Goal: Information Seeking & Learning: Learn about a topic

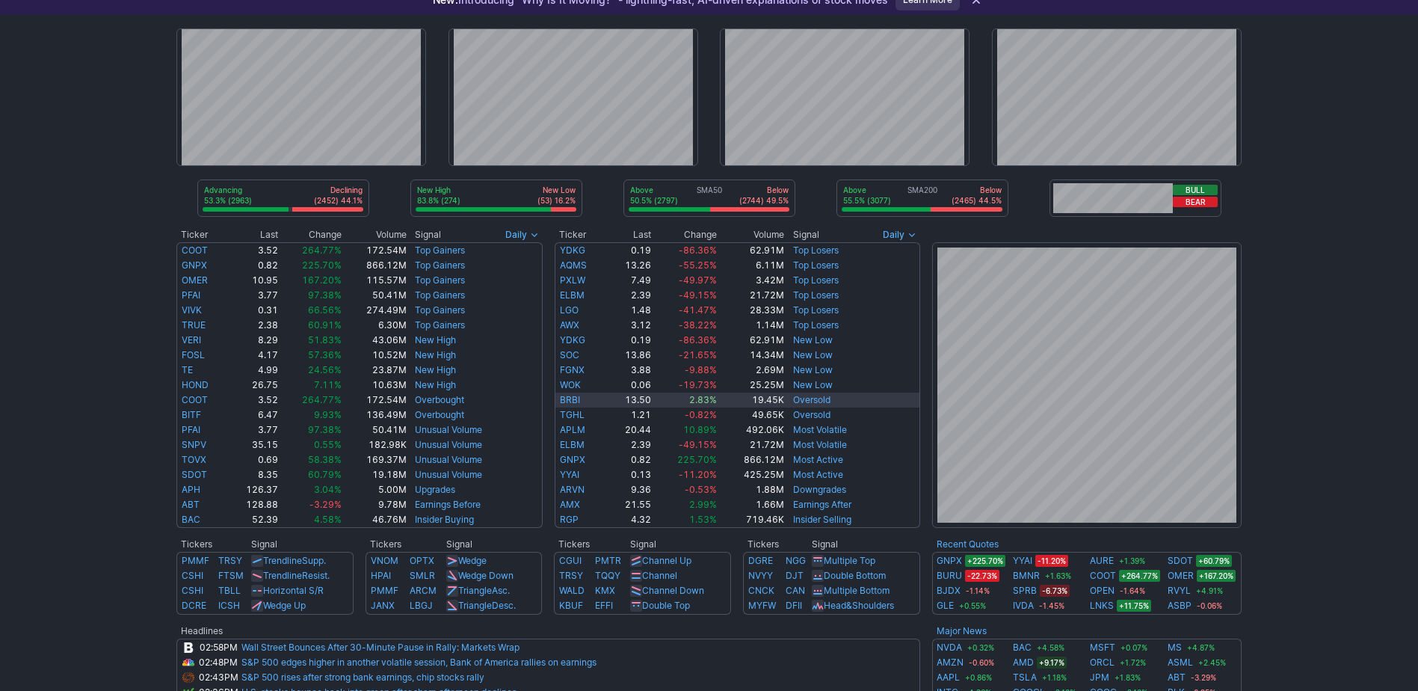
scroll to position [150, 0]
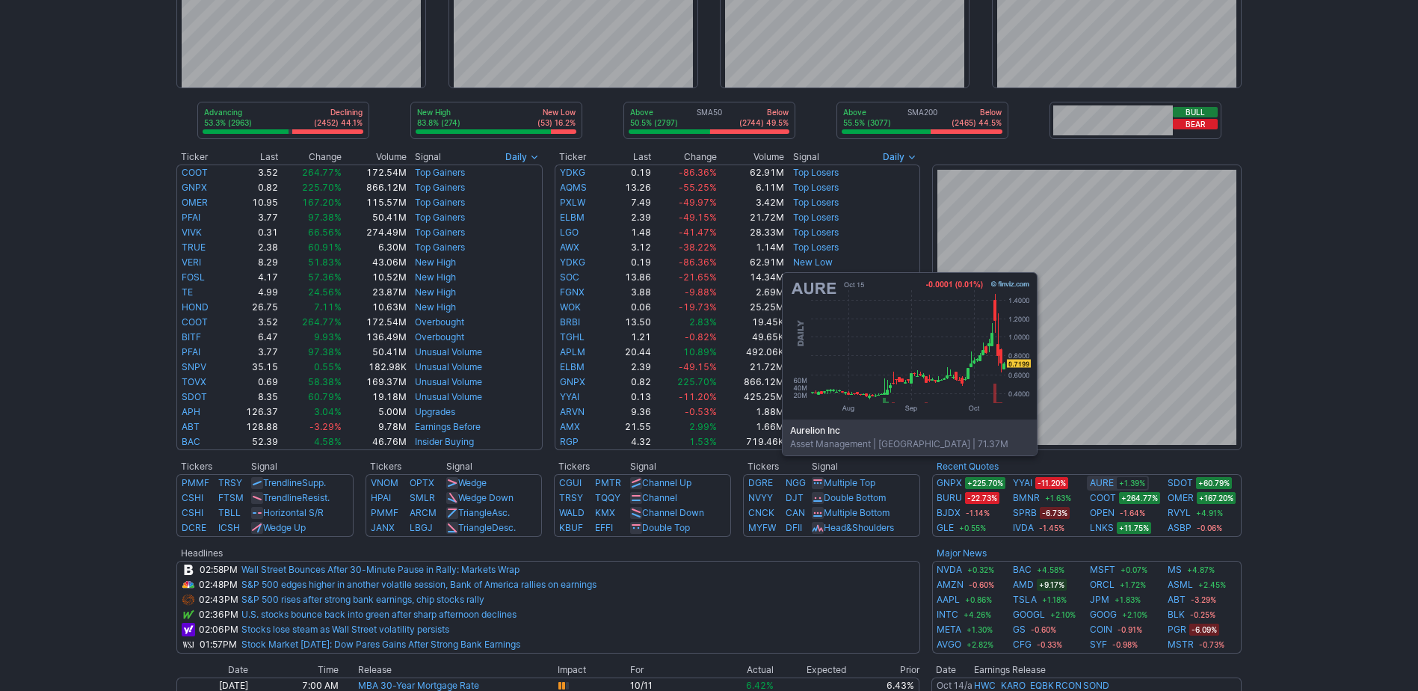
click at [1103, 478] on link "AURE" at bounding box center [1102, 483] width 24 height 15
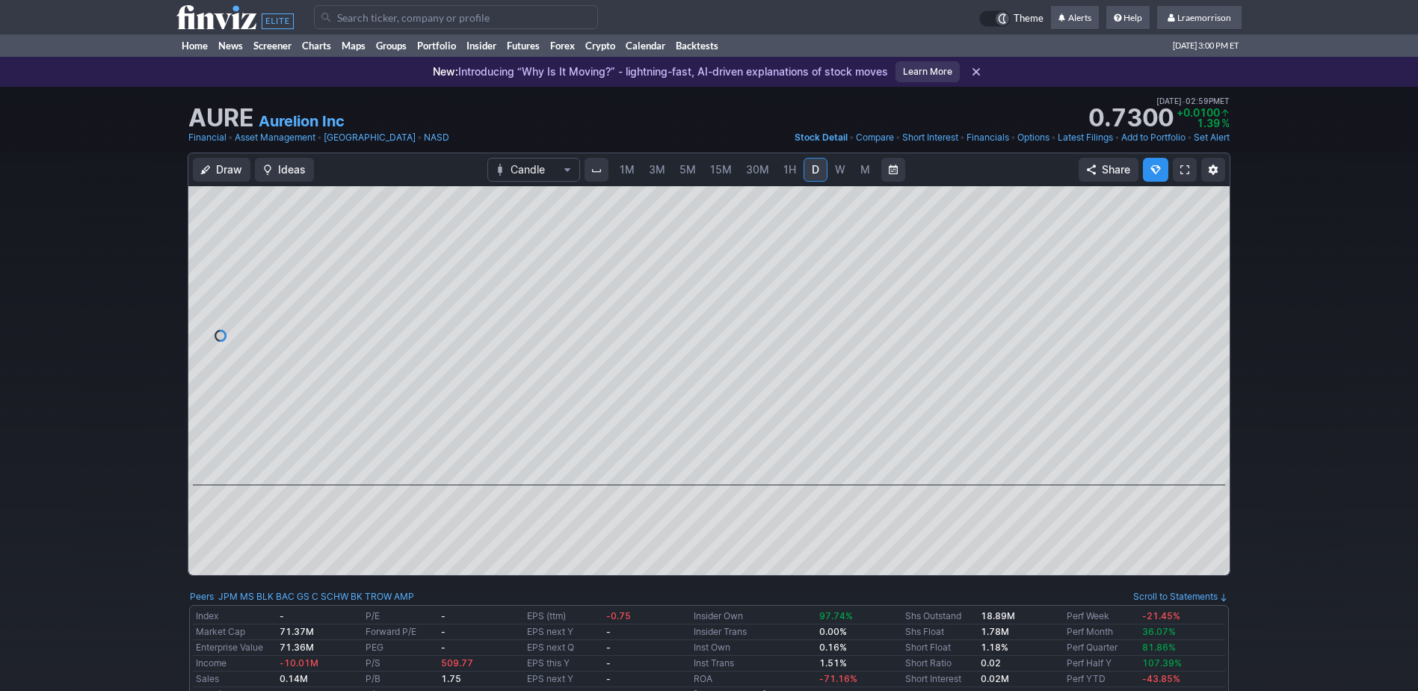
click at [624, 173] on span "1M" at bounding box center [627, 169] width 15 height 13
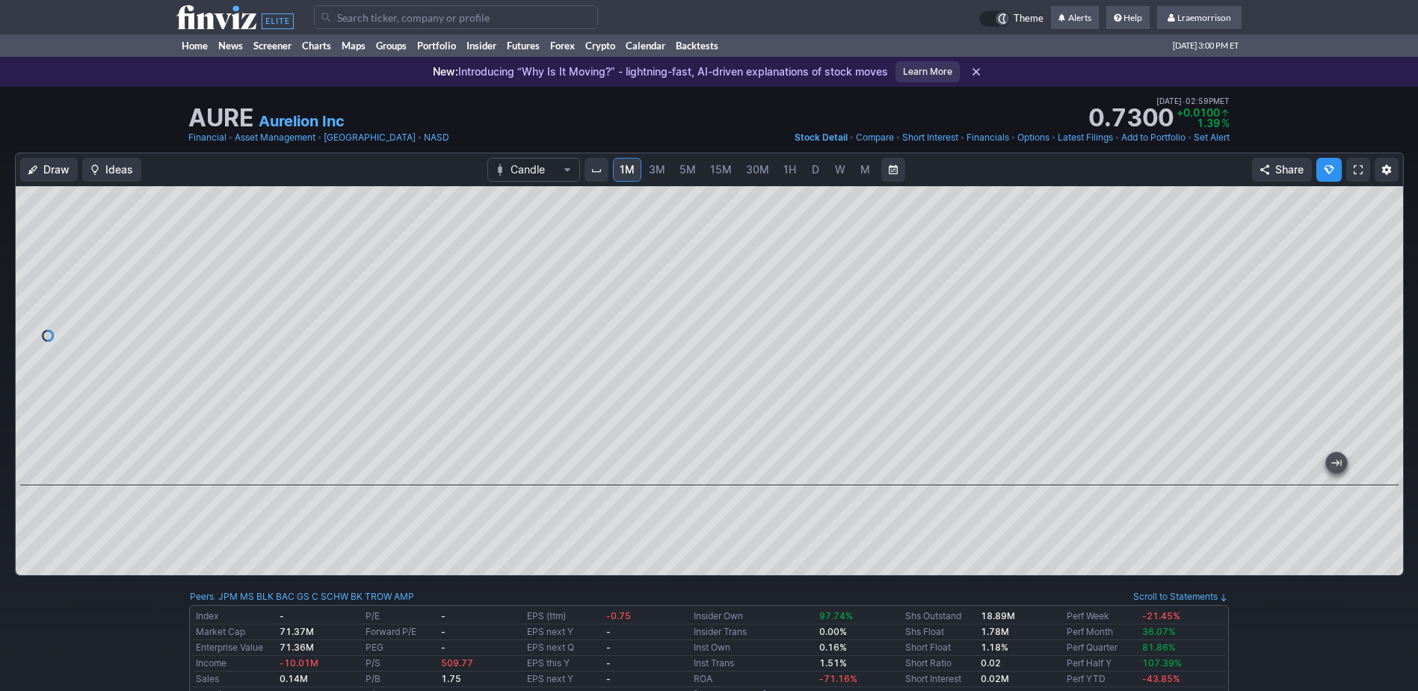
click at [440, 562] on div at bounding box center [710, 380] width 1388 height 389
click at [353, 19] on input "Search" at bounding box center [456, 17] width 284 height 24
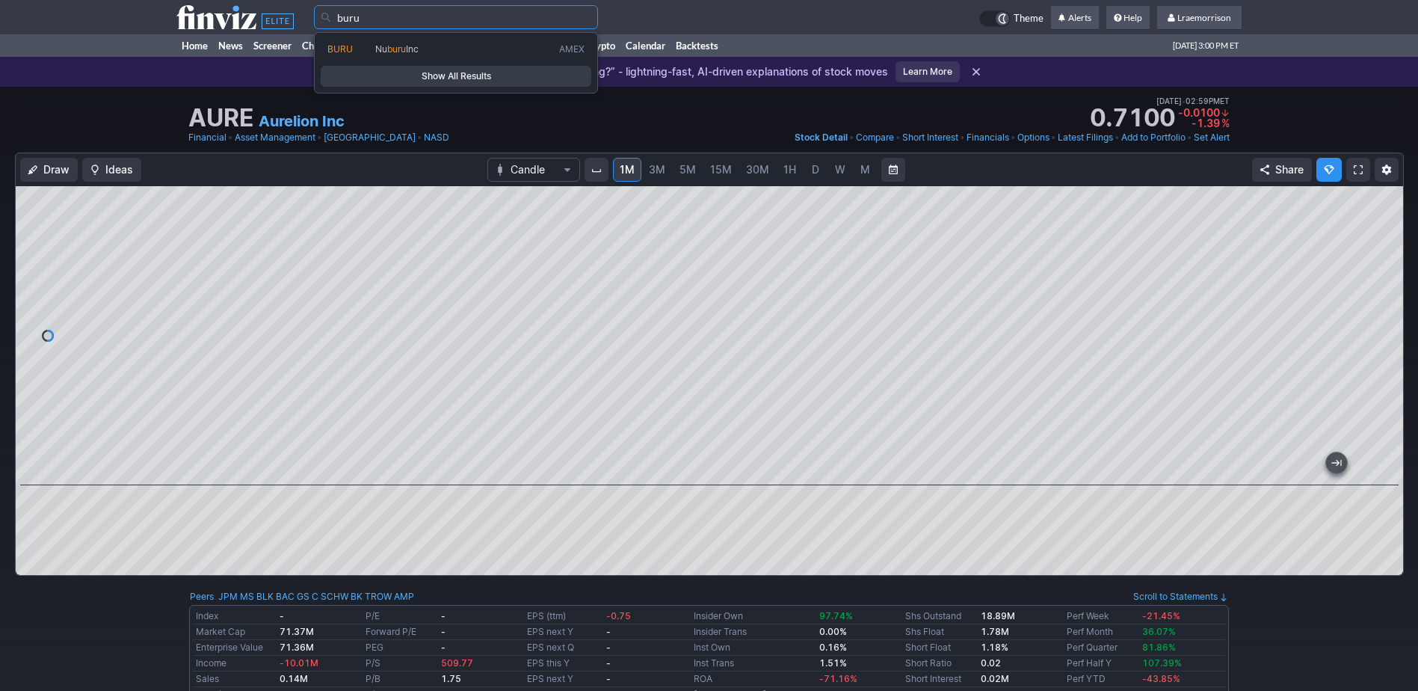
type input "buru"
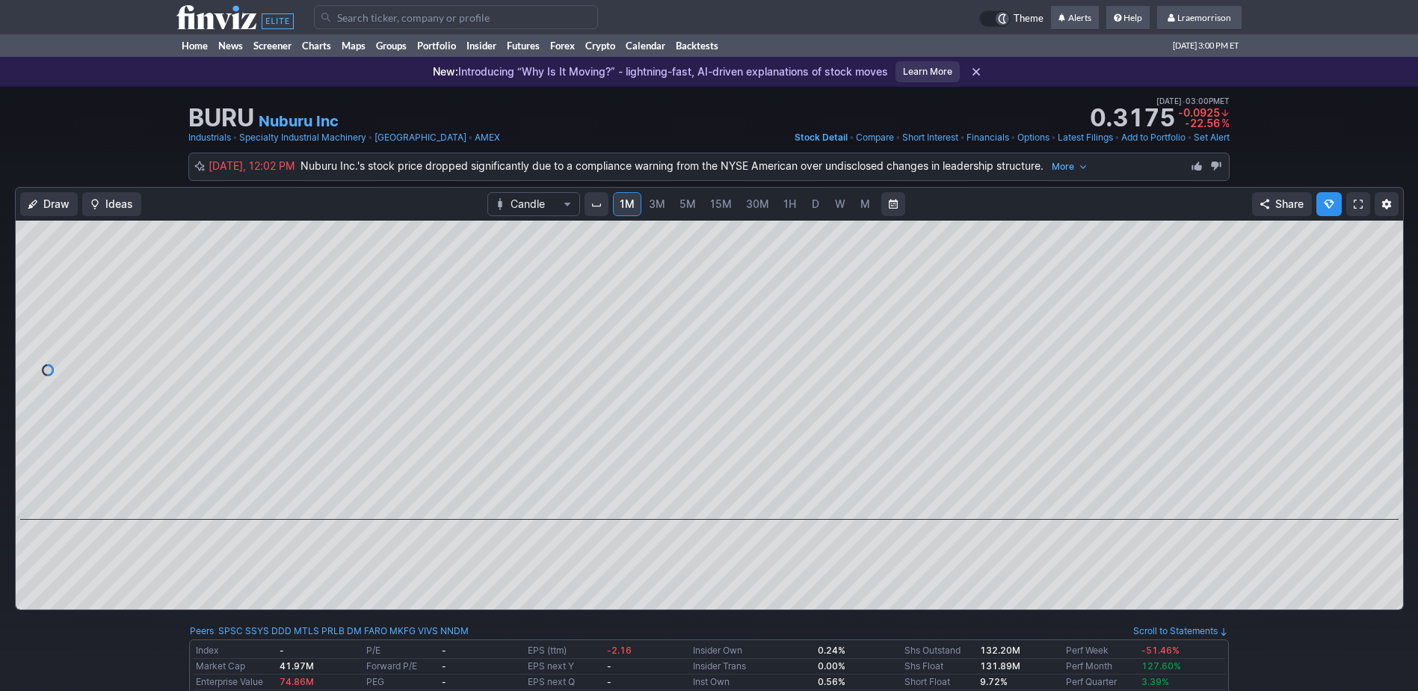
click at [654, 210] on span "3M" at bounding box center [657, 204] width 16 height 15
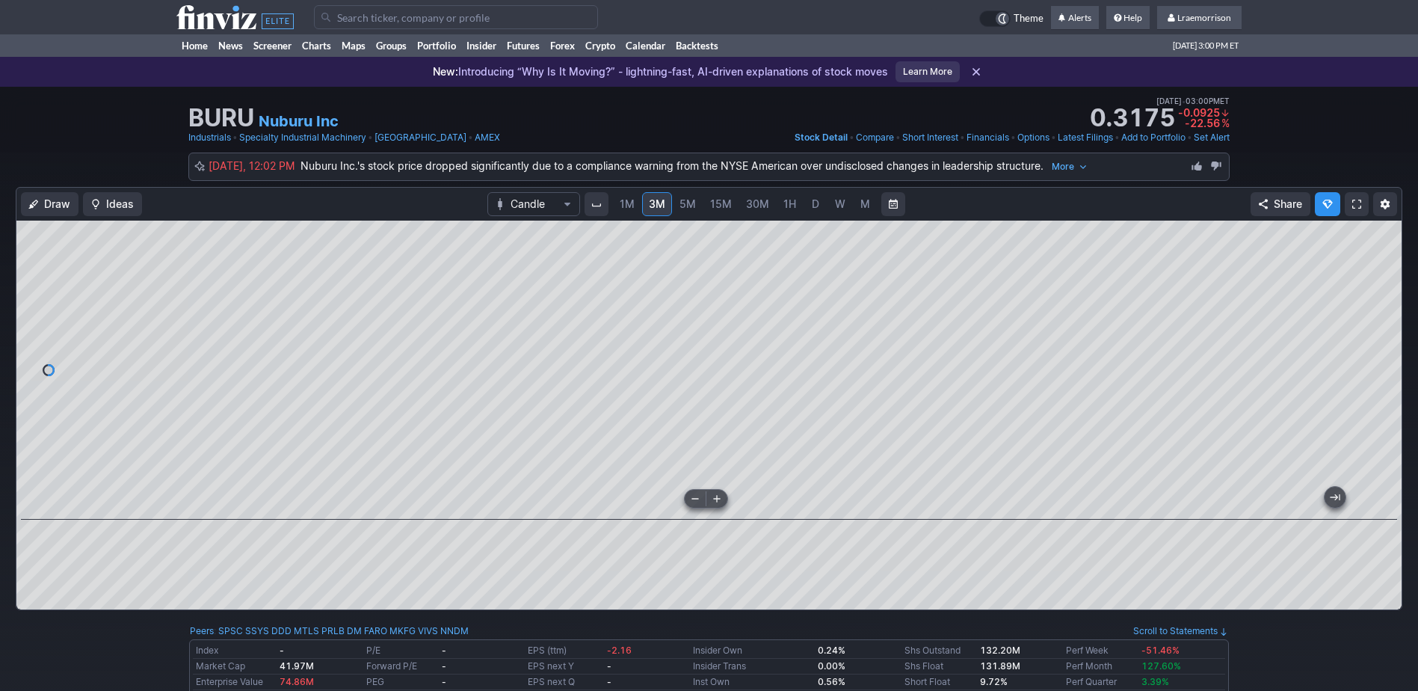
click at [710, 502] on div at bounding box center [709, 370] width 1386 height 299
click at [395, 21] on input "Search" at bounding box center [456, 17] width 284 height 24
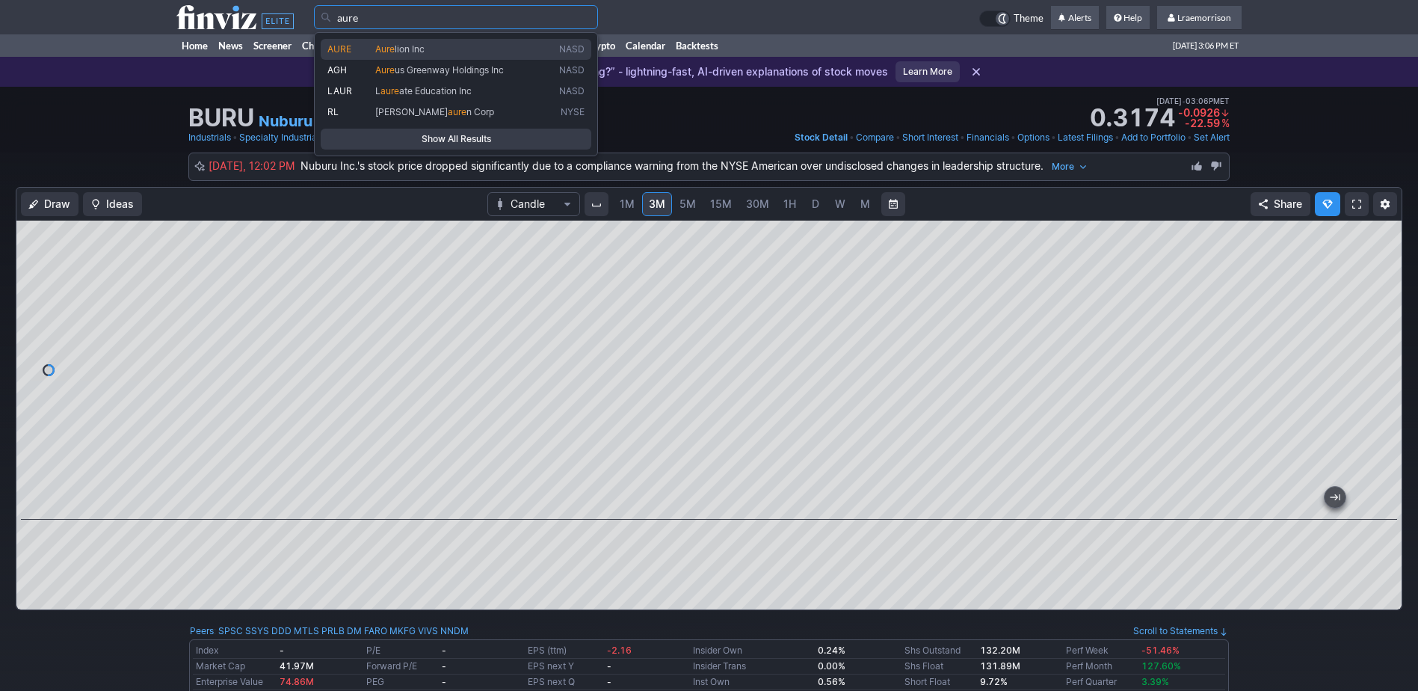
click at [337, 46] on span "AURE" at bounding box center [339, 48] width 24 height 11
type input "AURE"
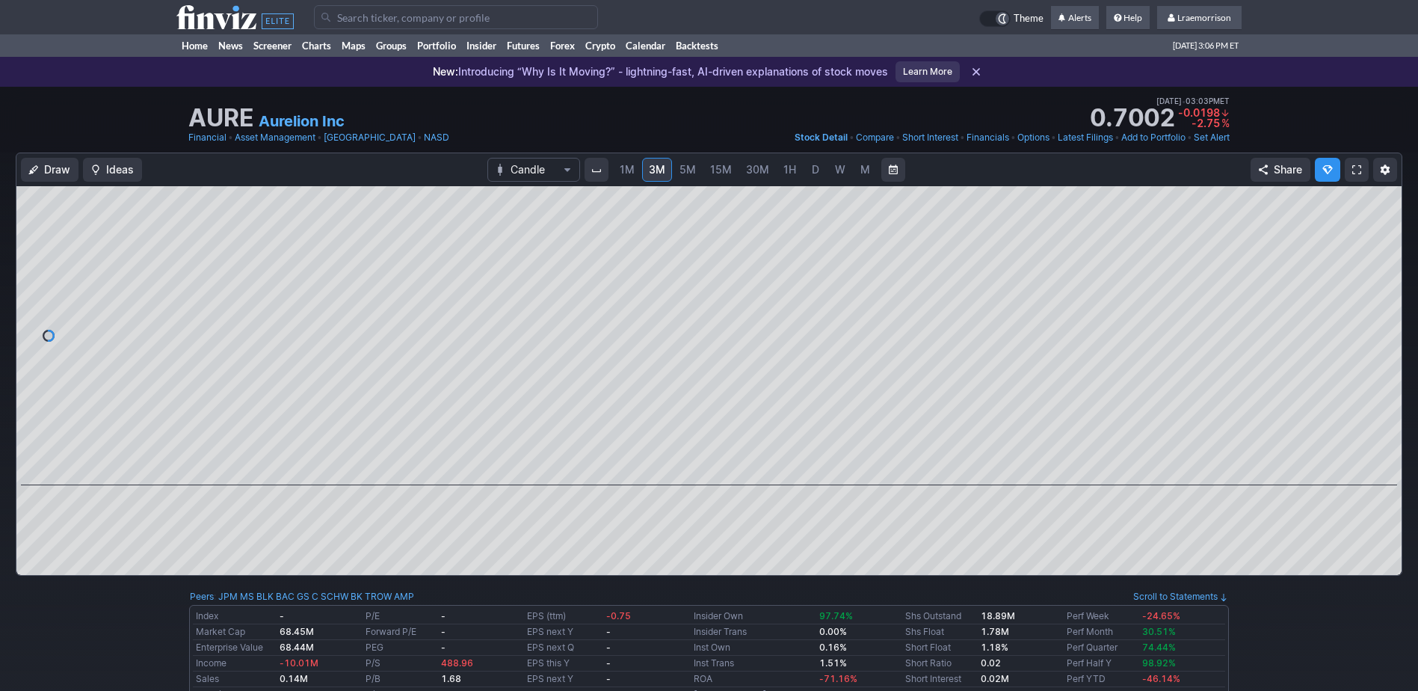
click at [624, 173] on span "1M" at bounding box center [627, 169] width 15 height 13
click at [815, 167] on span "D" at bounding box center [815, 169] width 7 height 13
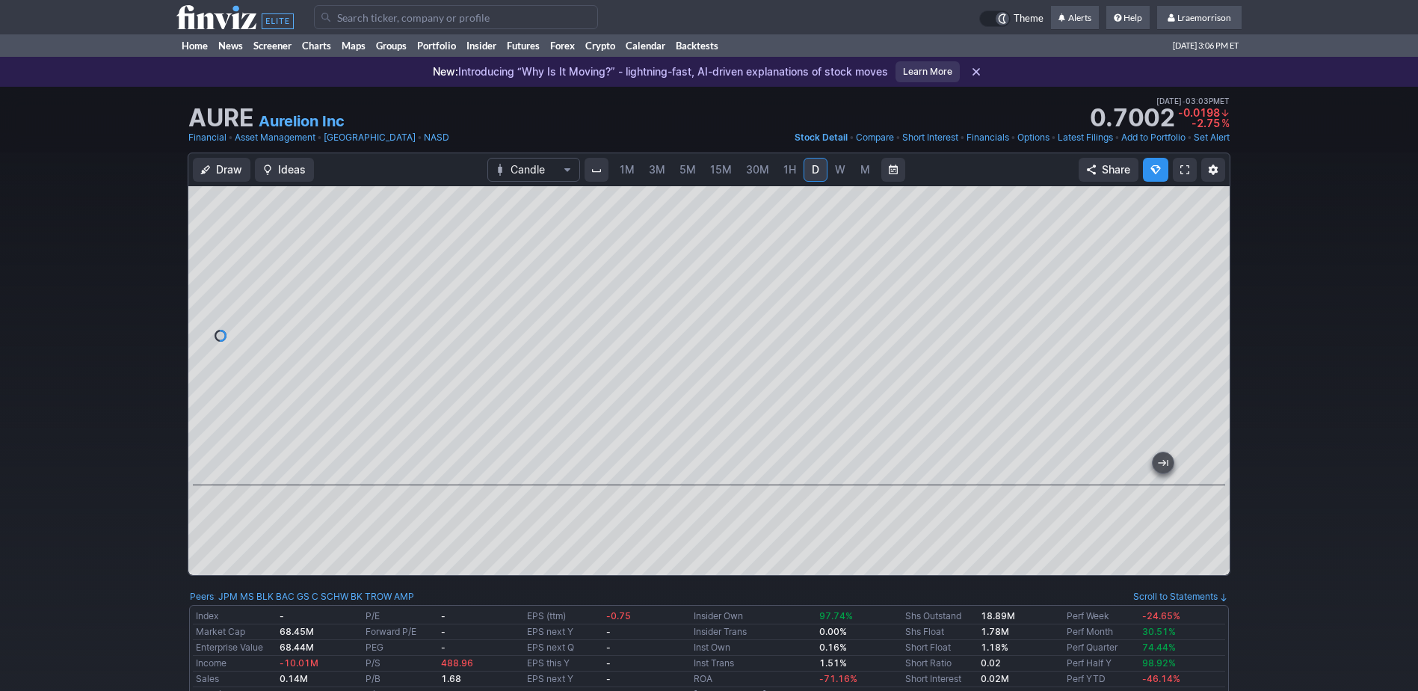
click at [334, 22] on input "Search" at bounding box center [456, 17] width 284 height 24
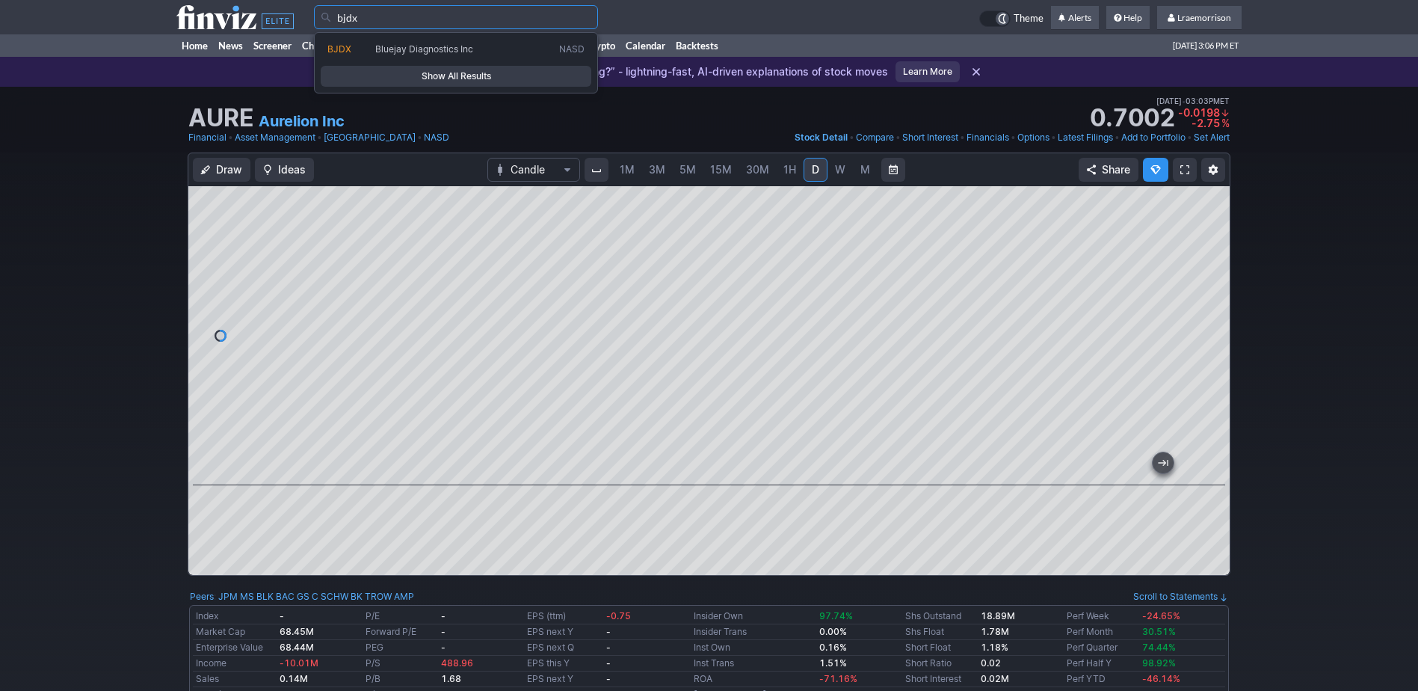
type input "bjdx"
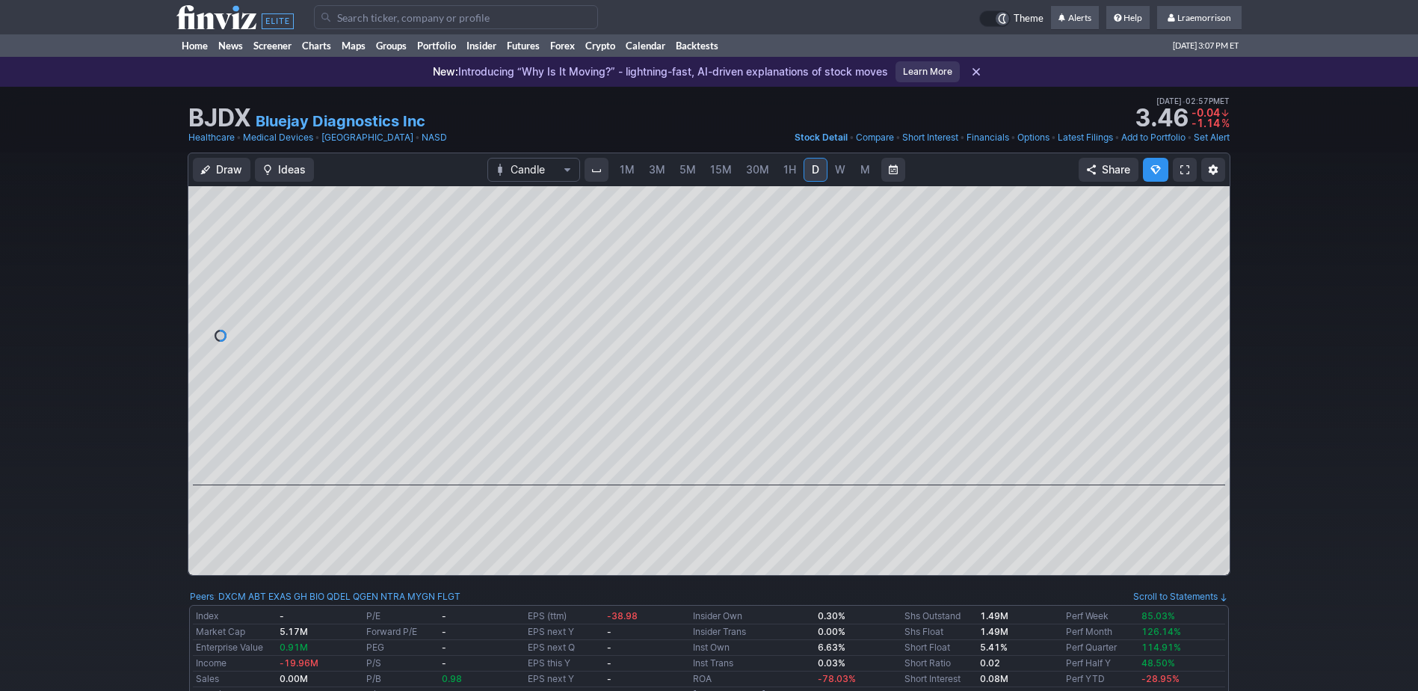
click at [628, 174] on span "1M" at bounding box center [627, 169] width 15 height 13
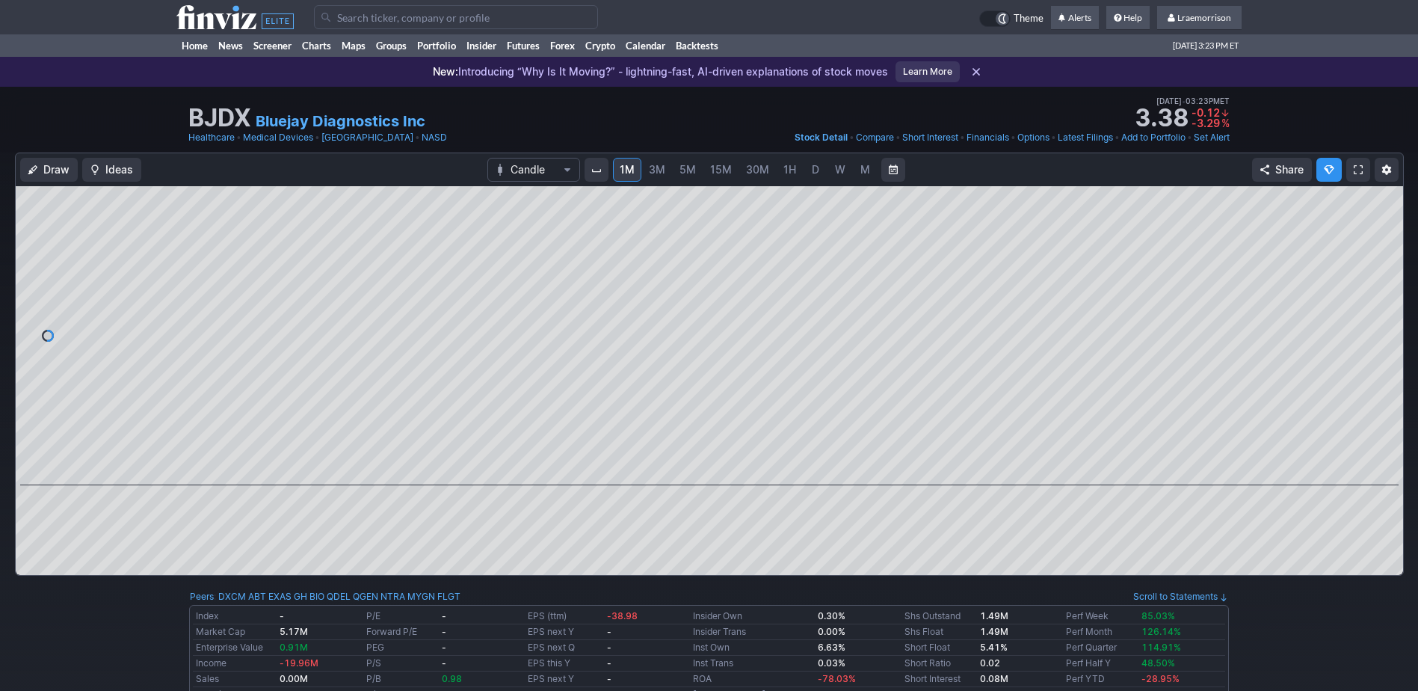
click at [337, 24] on input "Search" at bounding box center [456, 17] width 284 height 24
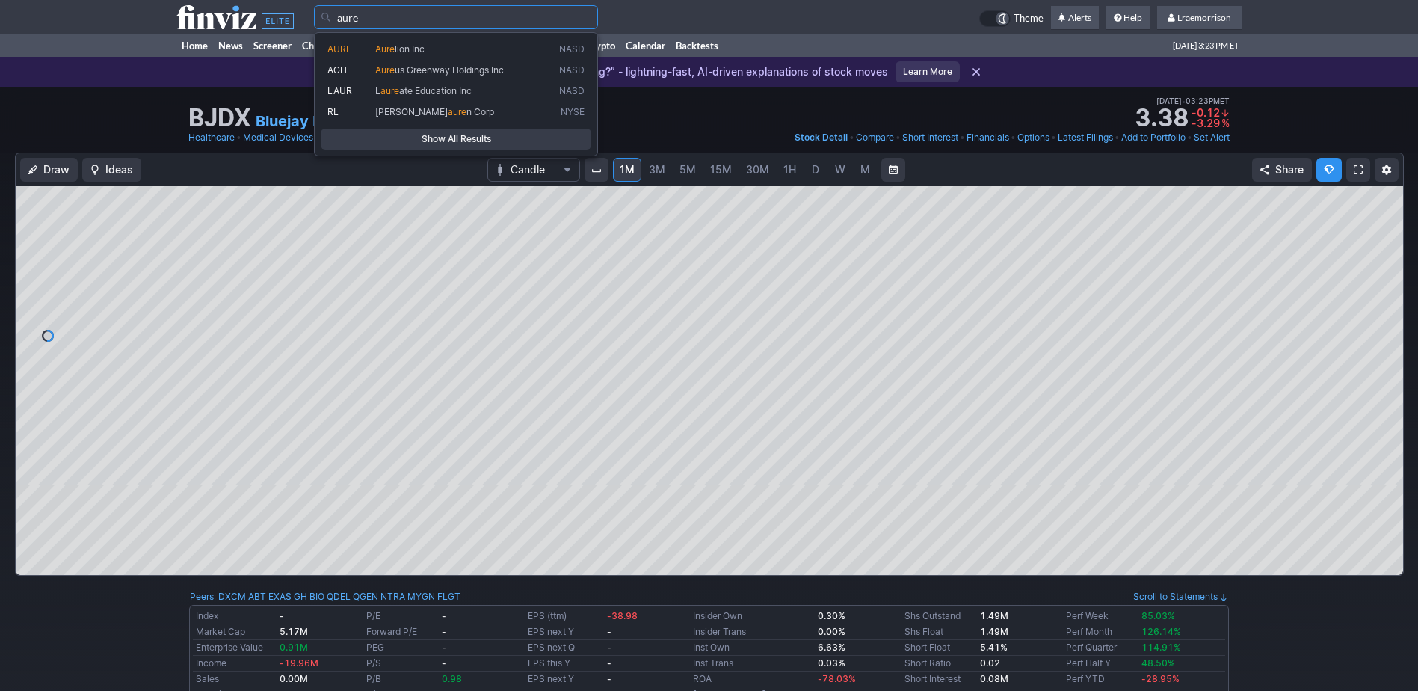
type input "aure"
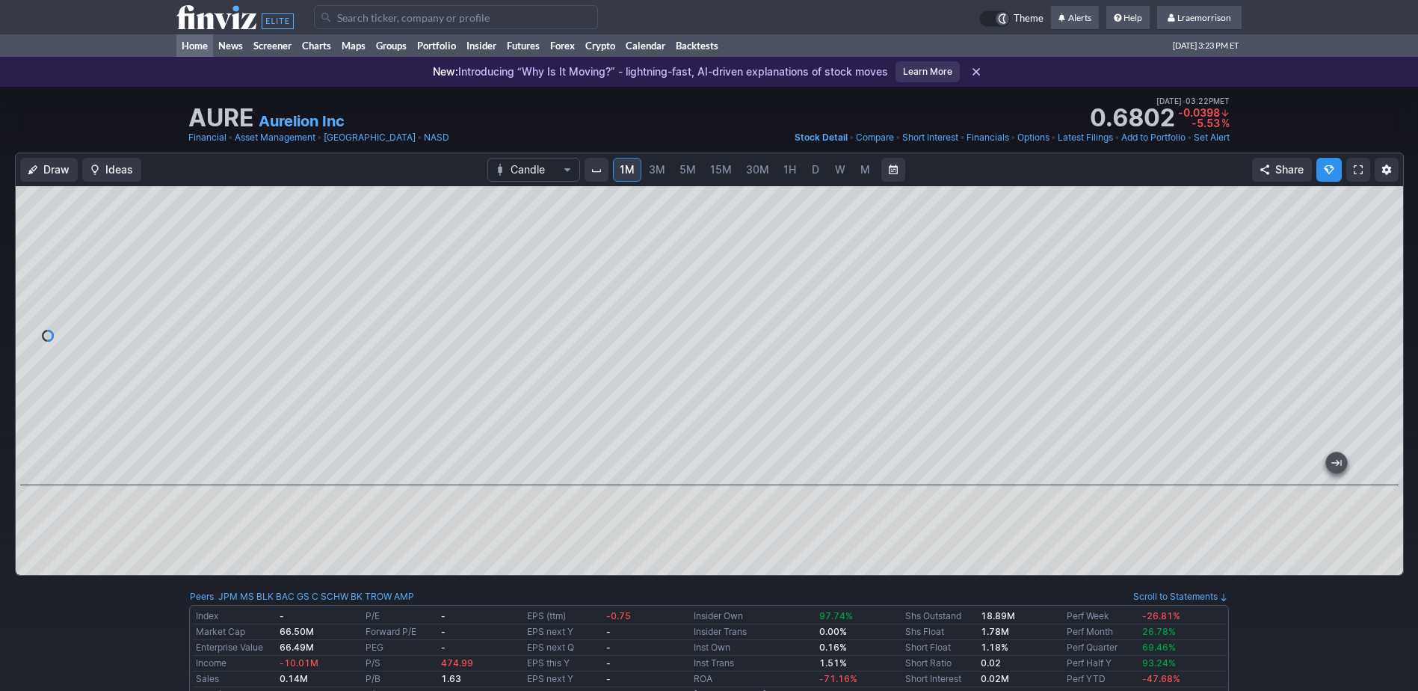
click at [197, 48] on link "Home" at bounding box center [194, 45] width 37 height 22
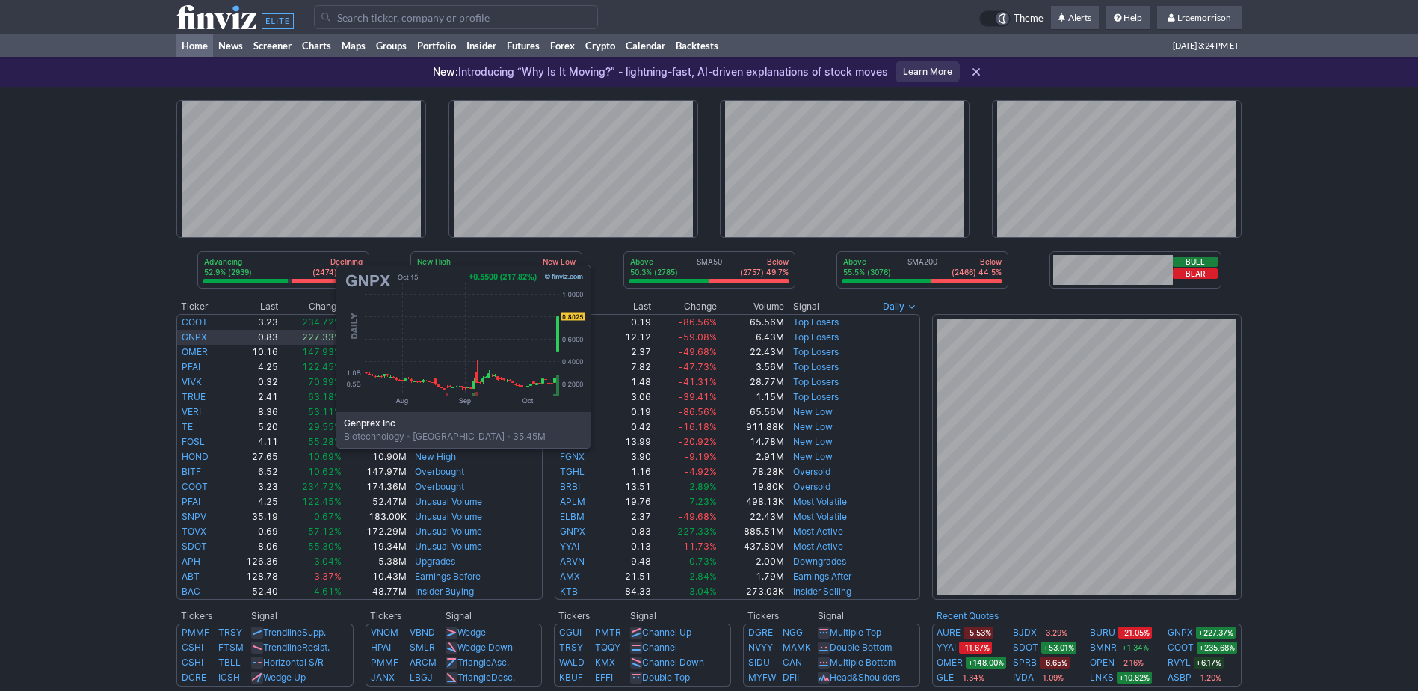
click at [186, 336] on link "GNPX" at bounding box center [194, 336] width 25 height 11
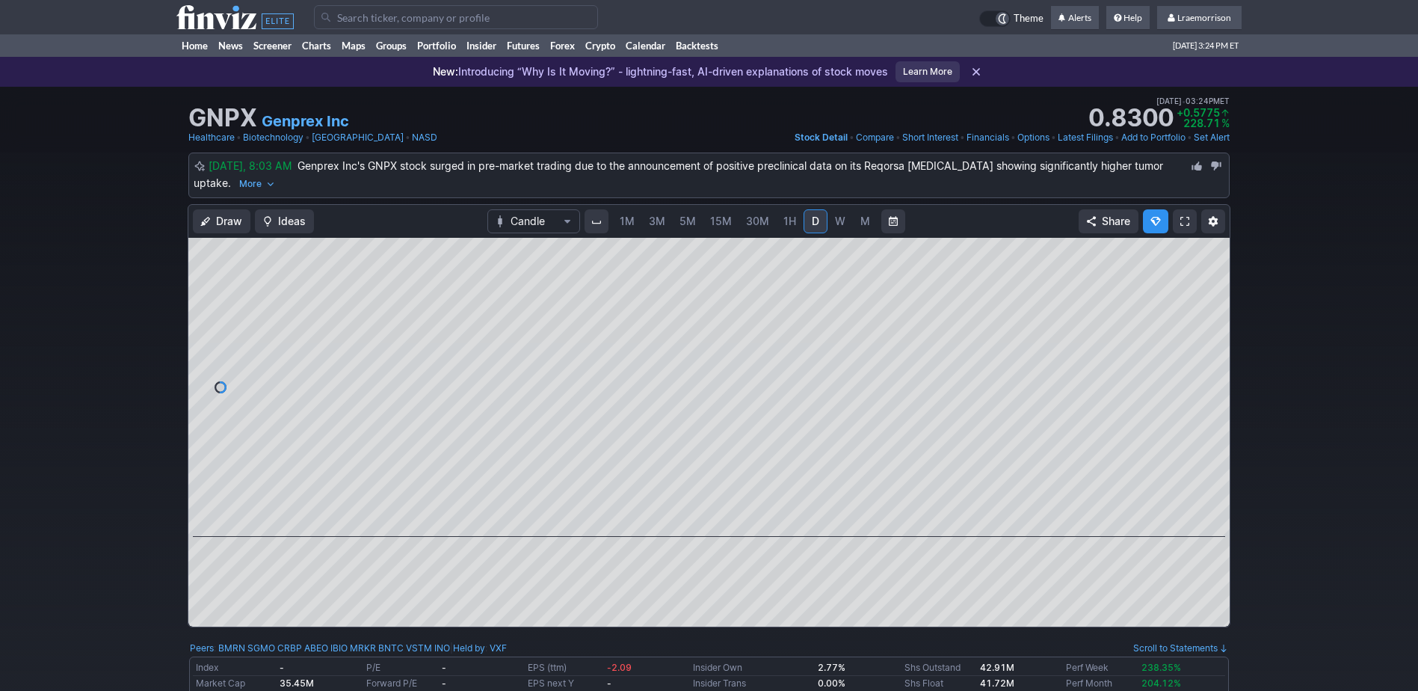
click at [621, 223] on span "1M" at bounding box center [627, 221] width 15 height 13
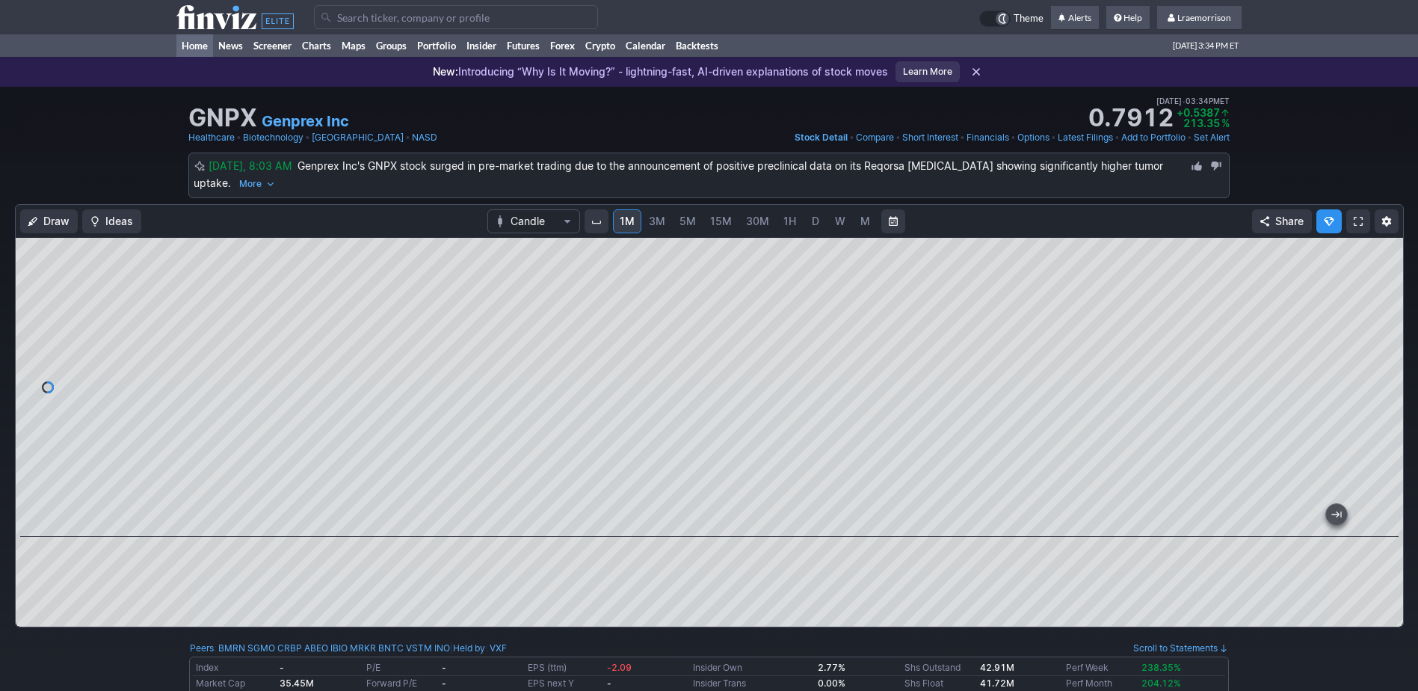
click at [185, 43] on link "Home" at bounding box center [194, 45] width 37 height 22
